Goal: Information Seeking & Learning: Learn about a topic

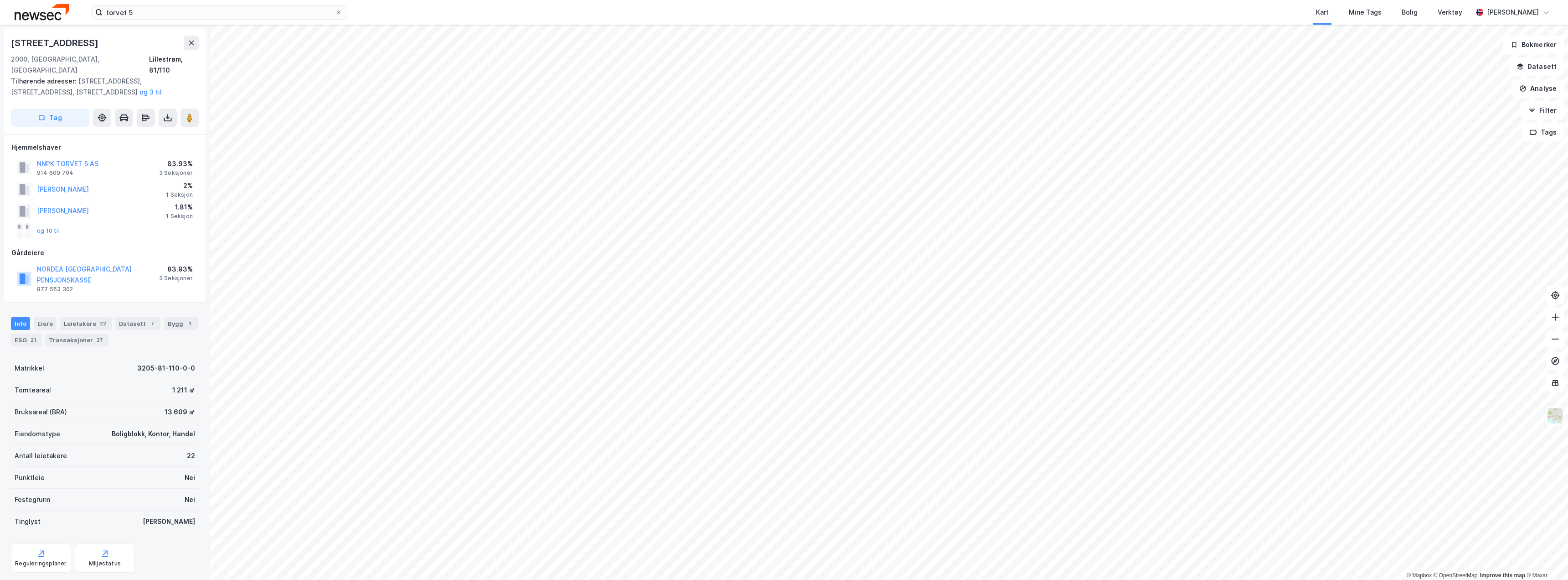
scroll to position [2, 0]
drag, startPoint x: 137, startPoint y: 15, endPoint x: 9, endPoint y: 0, distance: 128.9
click at [9, 0] on div "torvet 5 Kart Mine Tags Bolig Verktøy [PERSON_NAME]" at bounding box center [784, 12] width 1568 height 25
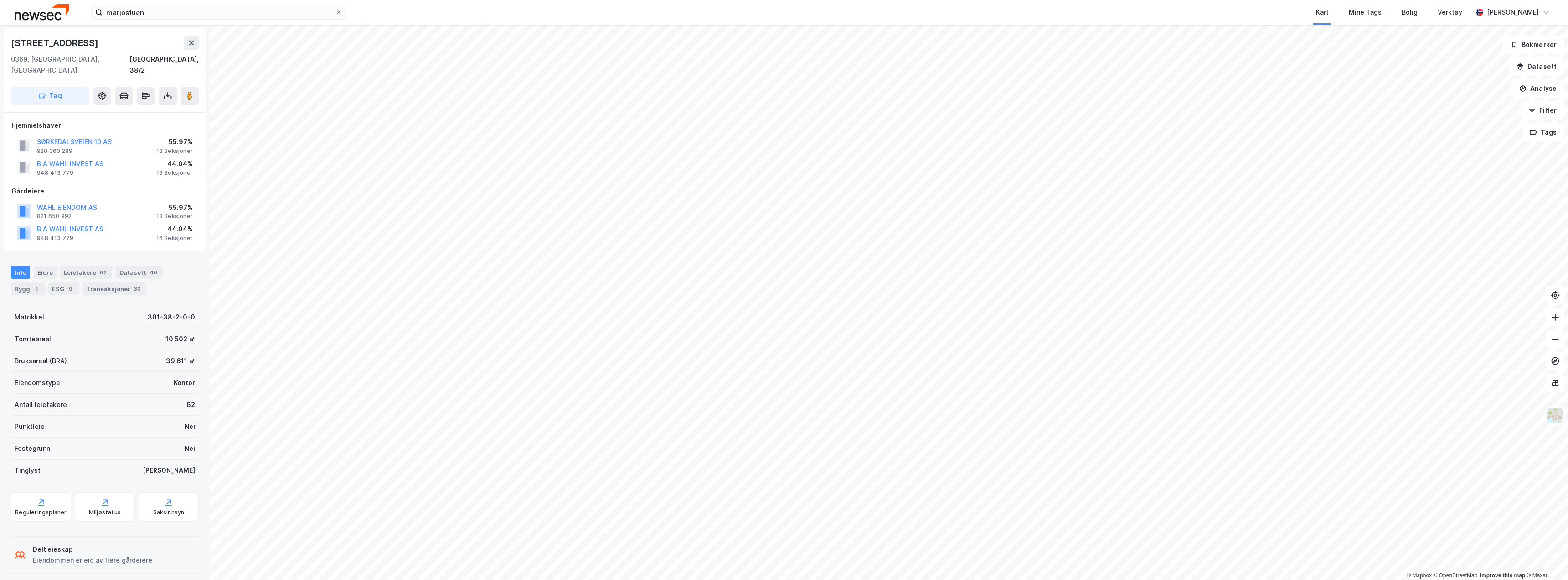
scroll to position [2, 0]
drag, startPoint x: 99, startPoint y: 195, endPoint x: 11, endPoint y: 201, distance: 88.2
click at [32, 200] on div "WAHL EIENDOM AS 821 650 992 55.97% 13 Seksjoner" at bounding box center [105, 210] width 187 height 22
click at [6, 202] on div "Hjemmelshaver SØRKEDALSVEIEN 10 AS 920 360 289 55.97% 13 Seksjoner B A WAHL INV…" at bounding box center [104, 180] width 203 height 139
drag, startPoint x: 102, startPoint y: 192, endPoint x: 14, endPoint y: 197, distance: 88.1
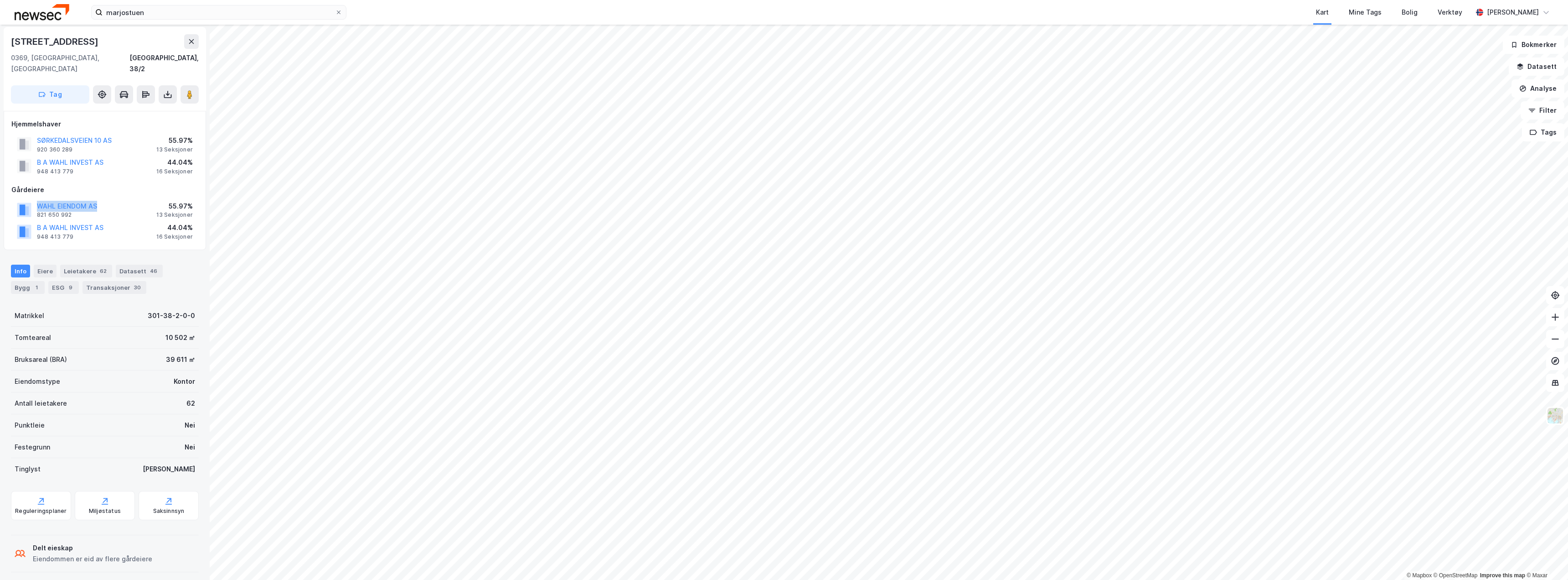
click at [35, 199] on div "WAHL EIENDOM AS 821 650 992 55.97% 13 Seksjoner" at bounding box center [105, 210] width 187 height 22
click at [9, 199] on div "Hjemmelshaver SØRKEDALSVEIEN 10 AS 920 360 289 55.97% 13 Seksjoner B A WAHL INV…" at bounding box center [104, 180] width 203 height 139
click at [202, 57] on div "© Mapbox © OpenStreetMap Improve this map © [STREET_ADDRESS], 38/2 Tag Hjemmels…" at bounding box center [784, 302] width 1568 height 555
click at [186, 43] on button at bounding box center [192, 42] width 15 height 15
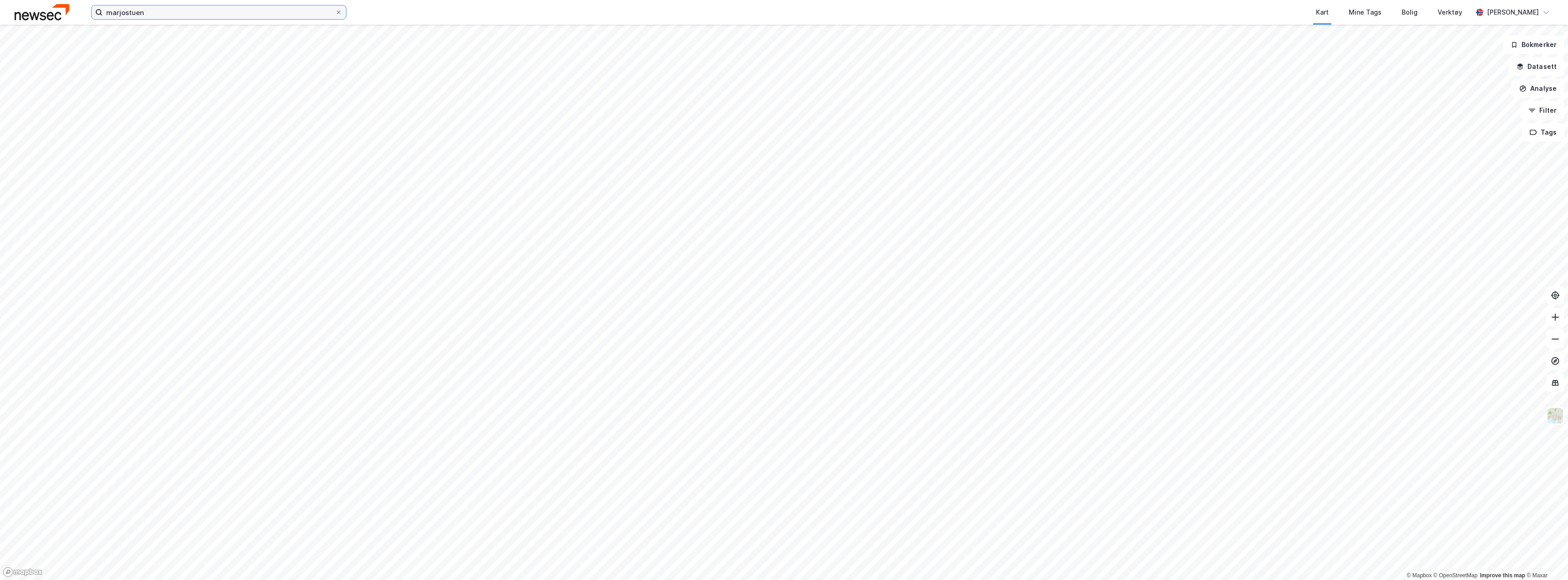
drag, startPoint x: 152, startPoint y: 12, endPoint x: 19, endPoint y: 3, distance: 133.3
click at [34, 8] on div "marjostuen Kart Mine Tags Bolig Verktøy [PERSON_NAME]" at bounding box center [784, 12] width 1568 height 25
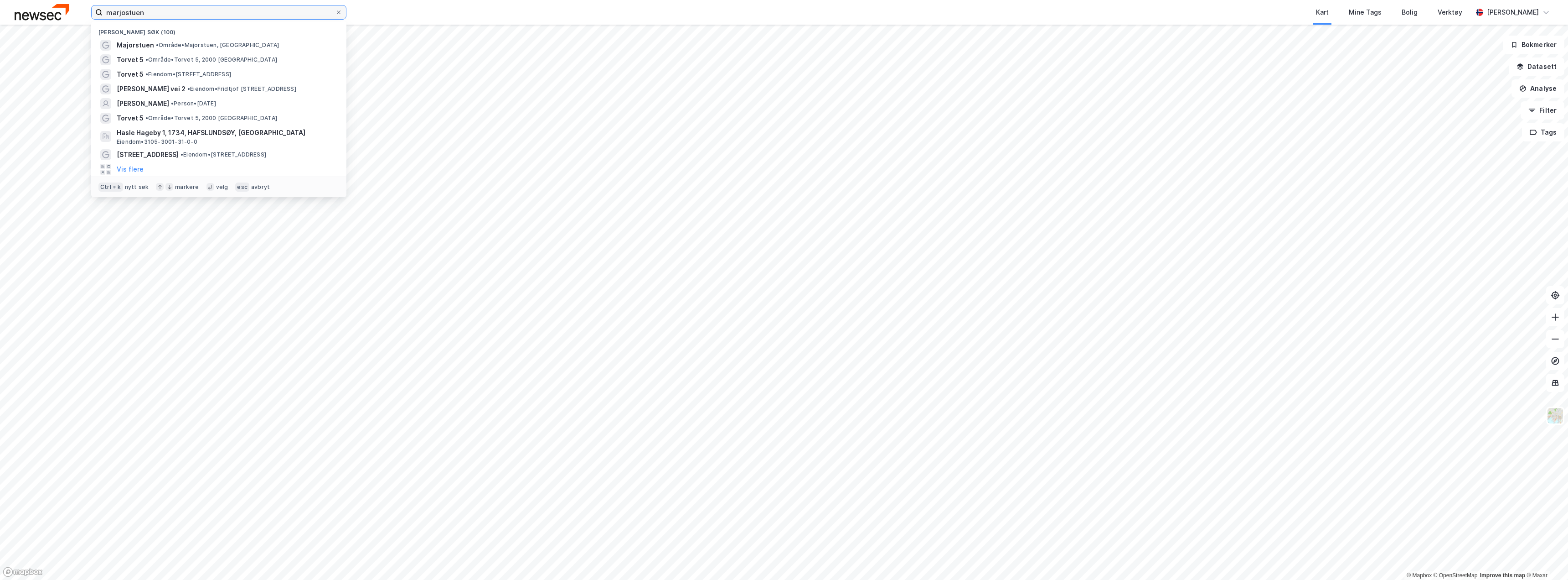
paste input "Femdalsund 13"
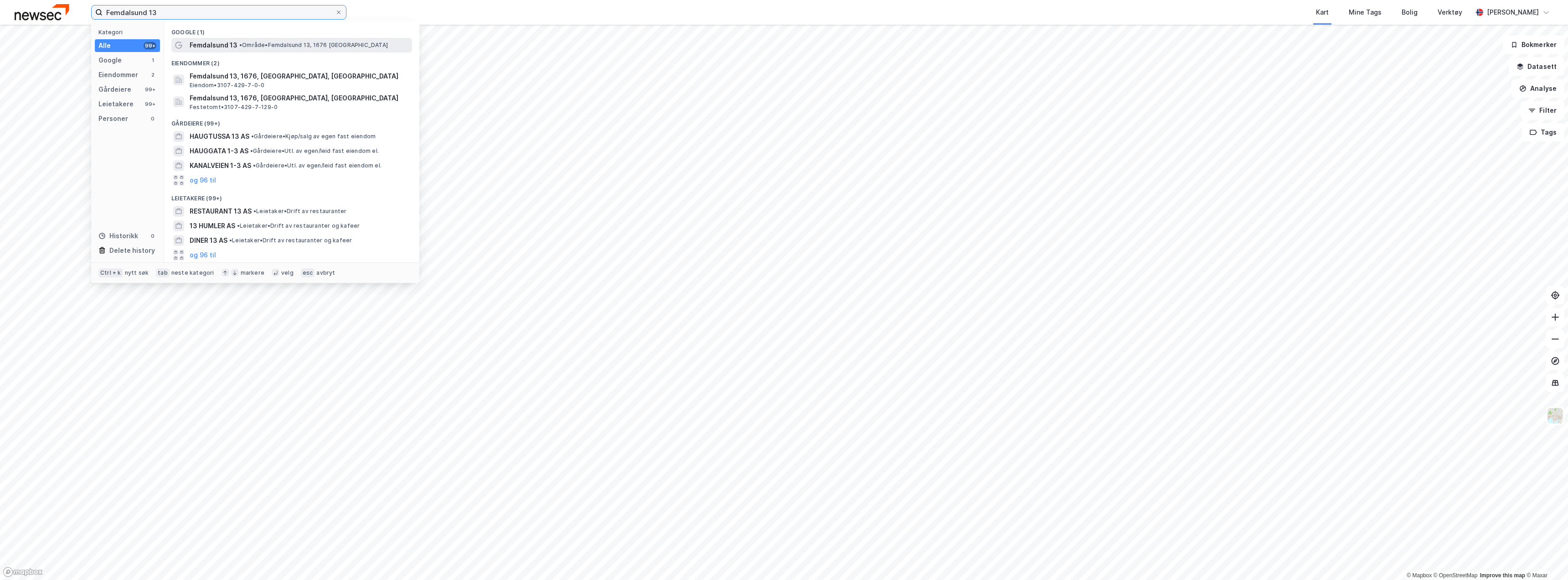
type input "Femdalsund 13"
click at [239, 45] on span "•" at bounding box center [240, 45] width 3 height 7
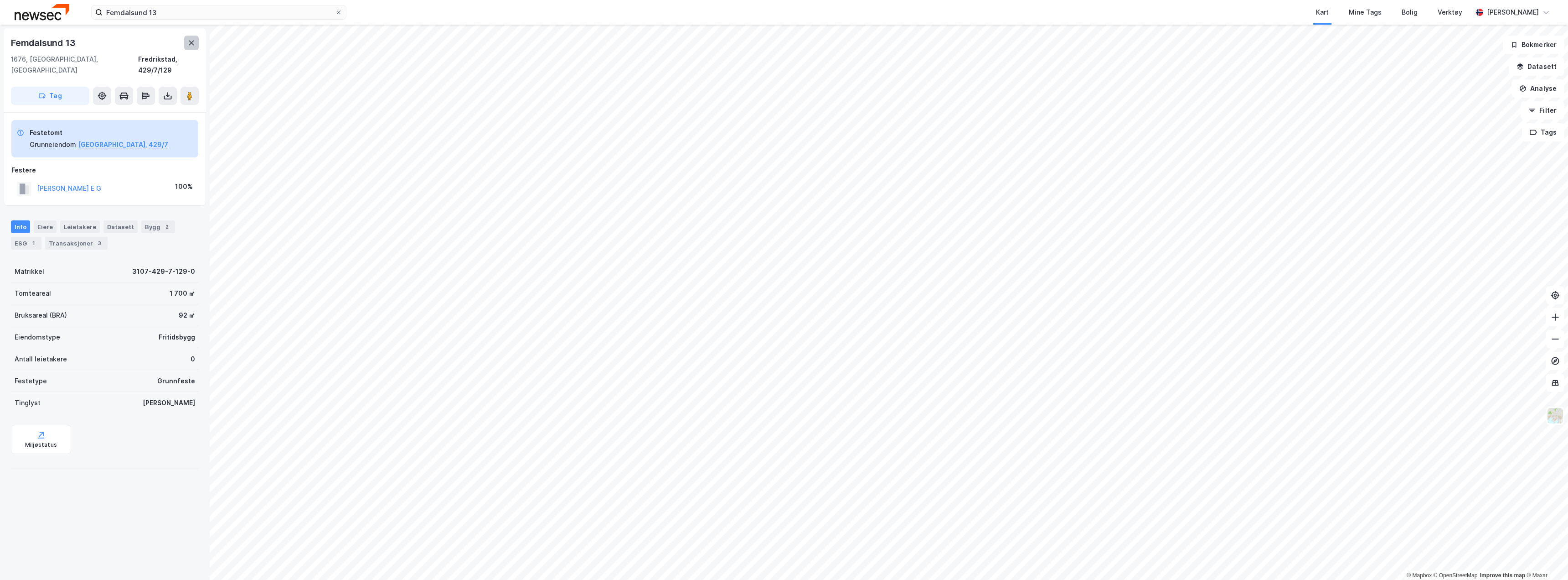
click at [190, 42] on icon at bounding box center [192, 43] width 5 height 5
